Goal: Check status: Check status

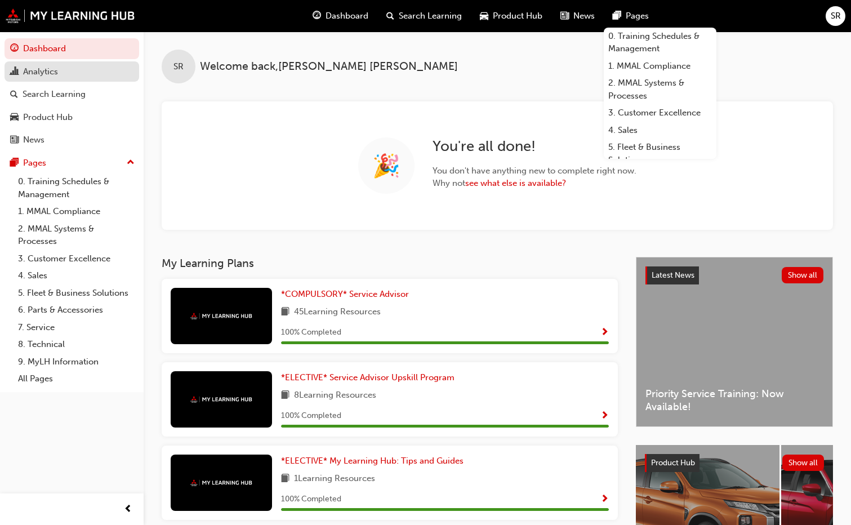
click at [39, 74] on div "Analytics" at bounding box center [40, 71] width 35 height 13
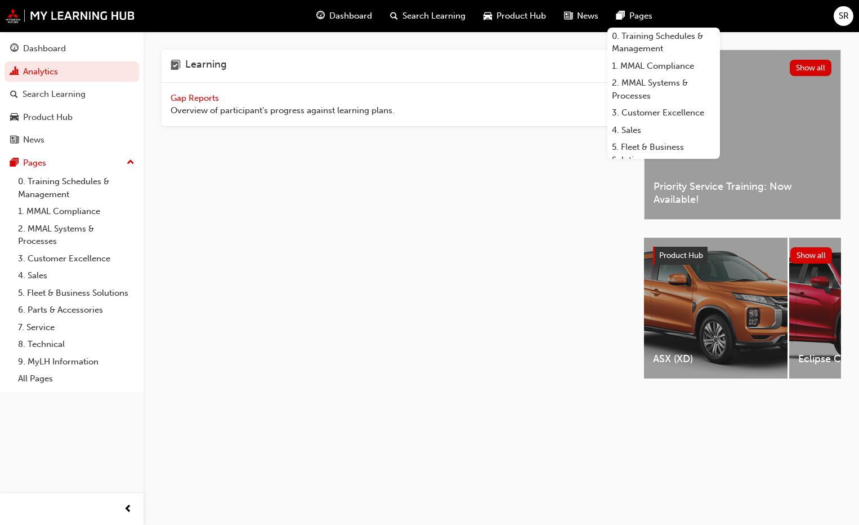
click at [202, 99] on span "Gap Reports" at bounding box center [196, 98] width 51 height 10
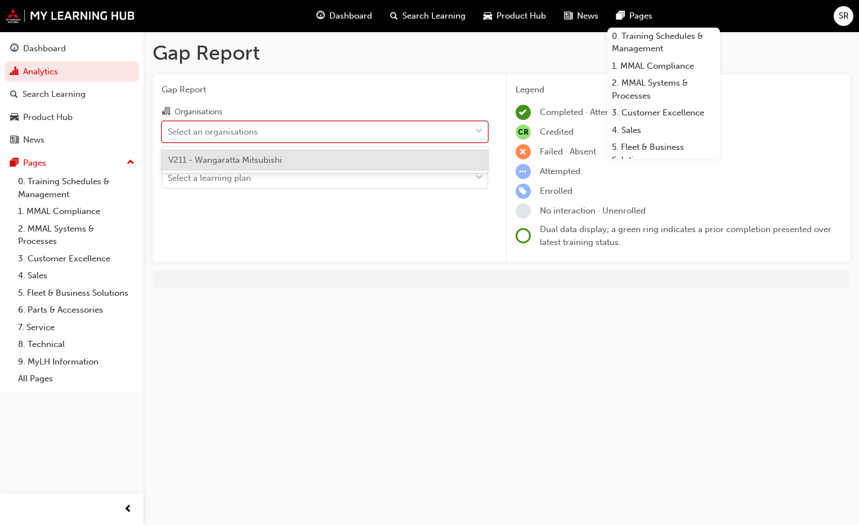
click at [231, 131] on div "Select an organisations" at bounding box center [213, 131] width 90 height 13
click at [169, 131] on input "Organisations option V211 - Wangaratta Mitsubishi focused, 1 of 1. 1 result ava…" at bounding box center [168, 131] width 1 height 10
click at [229, 161] on span "V211 - Wangaratta Mitsubishi" at bounding box center [225, 160] width 114 height 10
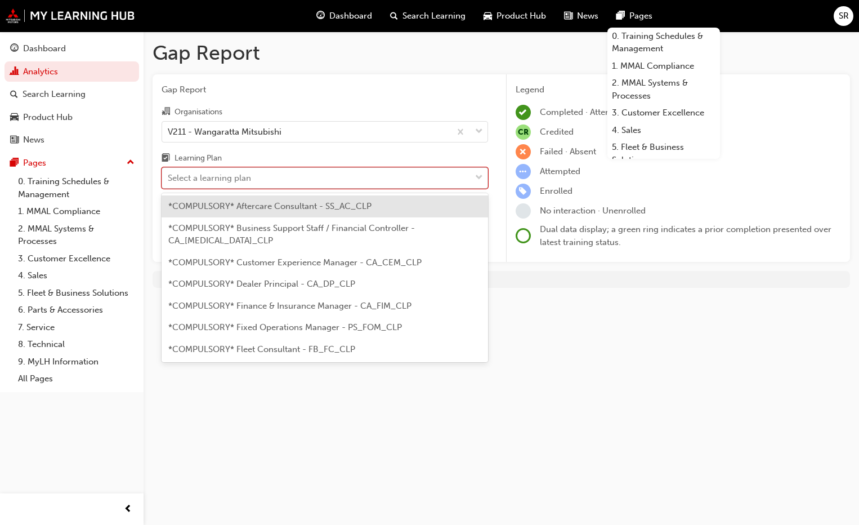
click at [228, 176] on div "Select a learning plan" at bounding box center [209, 178] width 83 height 13
click at [169, 176] on input "Learning Plan option *COMPULSORY* Aftercare Consultant - SS_AC_CLP focused, 1 o…" at bounding box center [168, 178] width 1 height 10
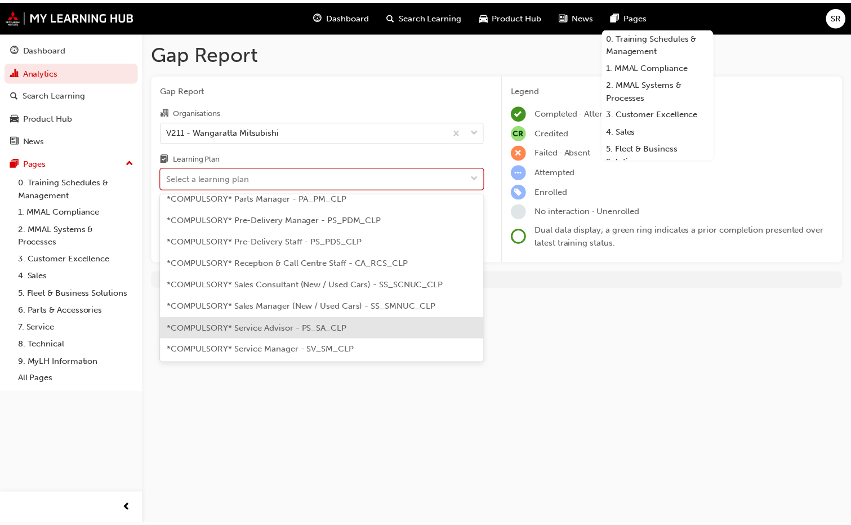
scroll to position [338, 0]
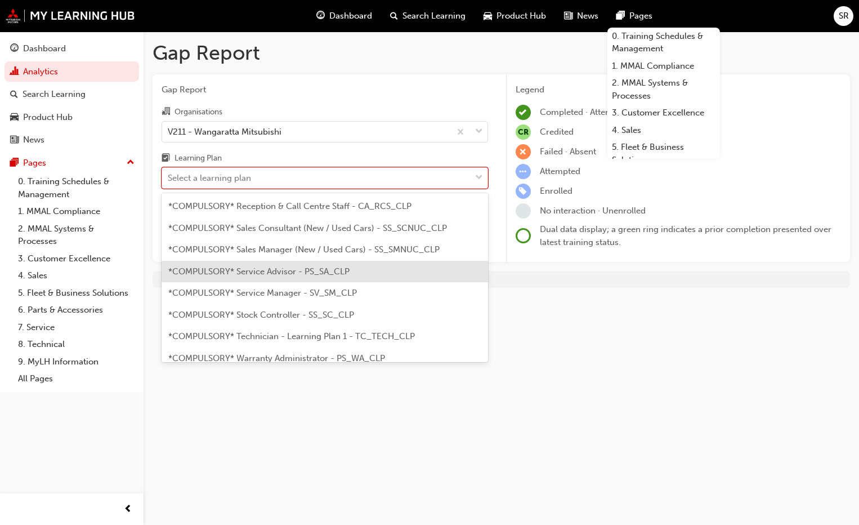
click at [270, 266] on span "*COMPULSORY* Service Advisor - PS_SA_CLP" at bounding box center [258, 271] width 181 height 10
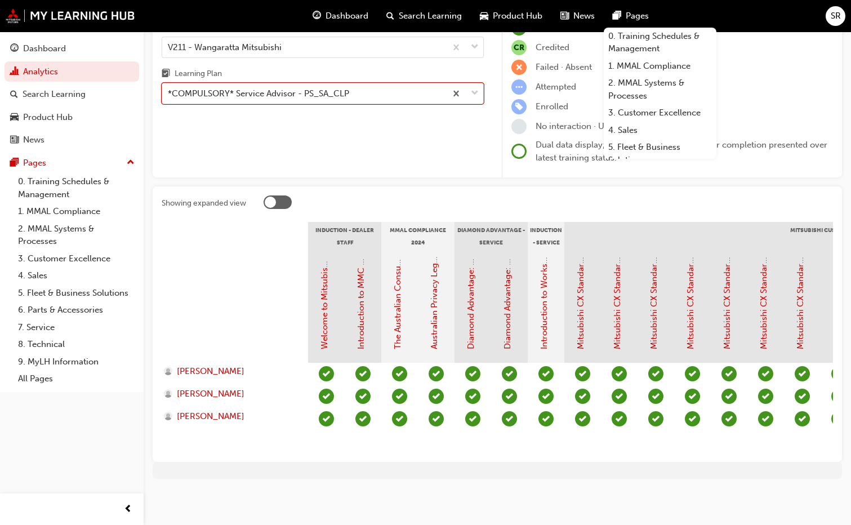
click at [386, 84] on div "*COMPULSORY* Service Advisor - PS_SA_CLP" at bounding box center [304, 94] width 284 height 20
click at [169, 88] on input "Learning Plan option *COMPULSORY* Service Advisor - PS_SA_CLP, selected. 0 resu…" at bounding box center [168, 93] width 1 height 10
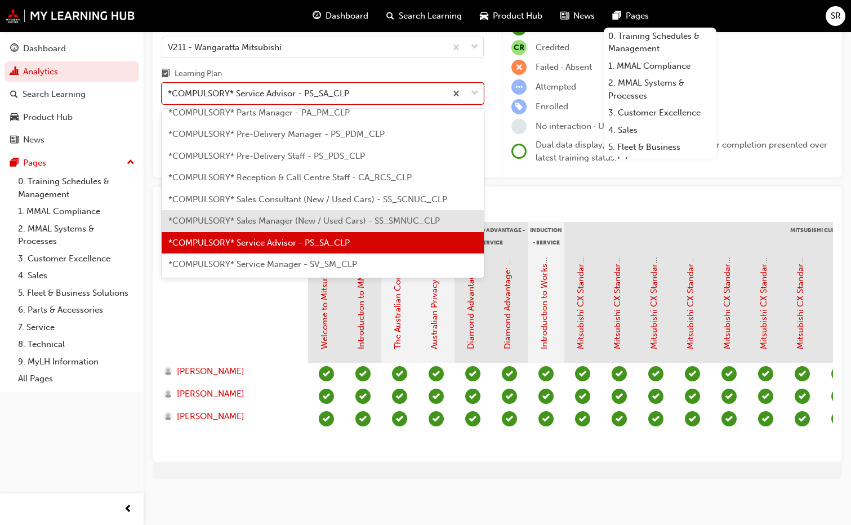
scroll to position [309, 0]
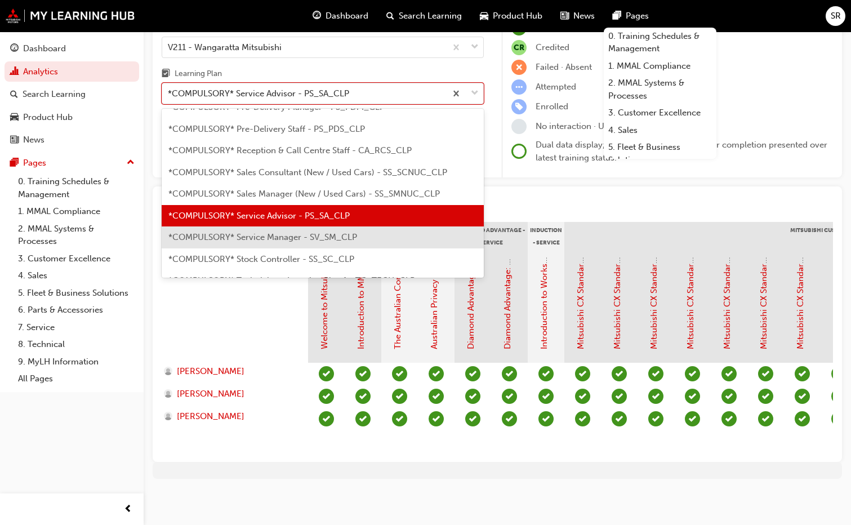
click at [296, 232] on span "*COMPULSORY* Service Manager - SV_SM_CLP" at bounding box center [262, 237] width 189 height 10
